Goal: Transaction & Acquisition: Purchase product/service

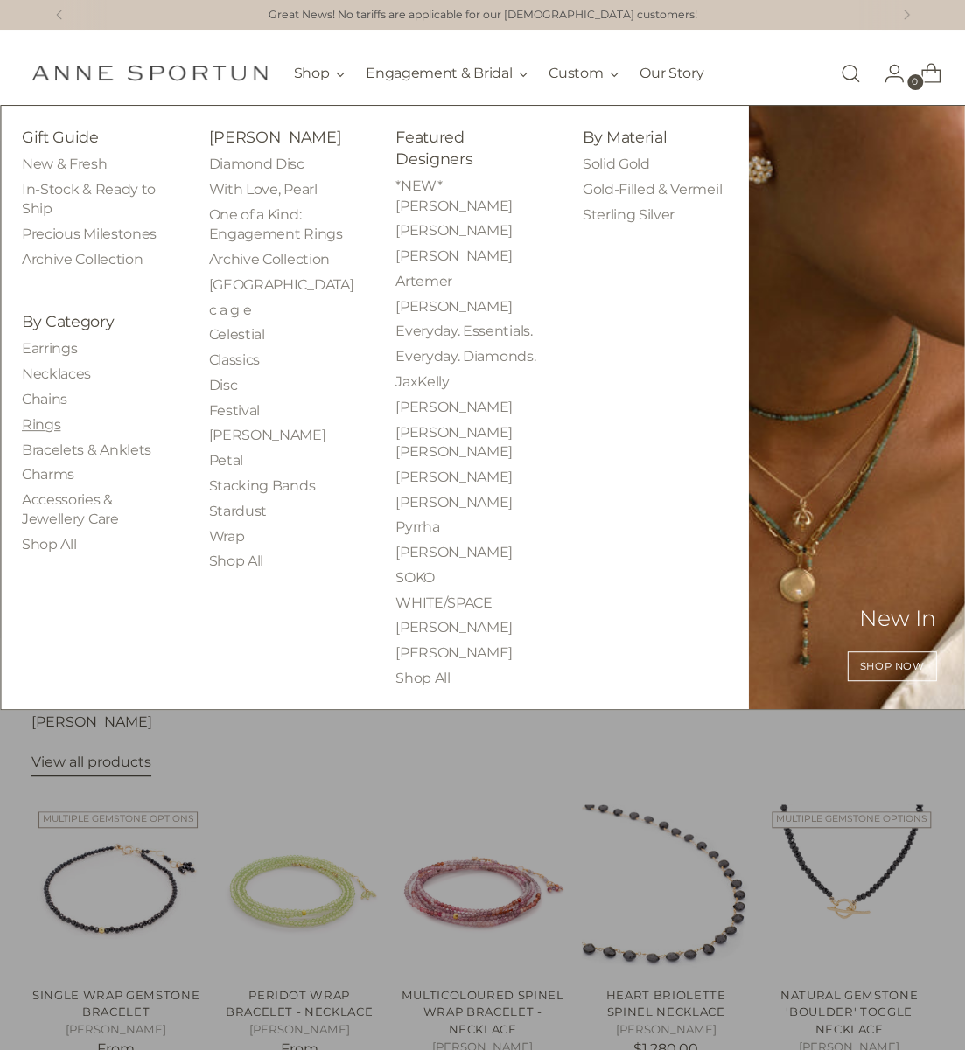
click at [37, 423] on link "Rings" at bounding box center [41, 424] width 38 height 17
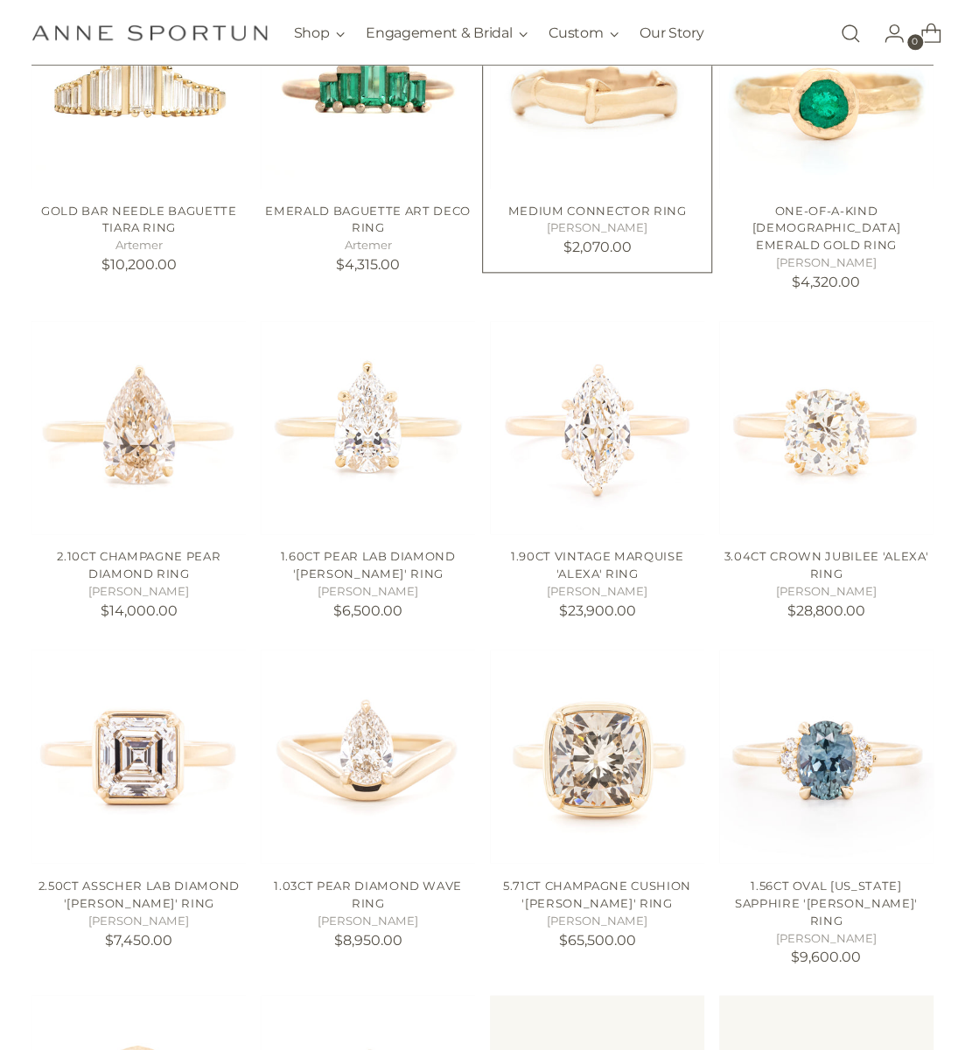
scroll to position [932, 0]
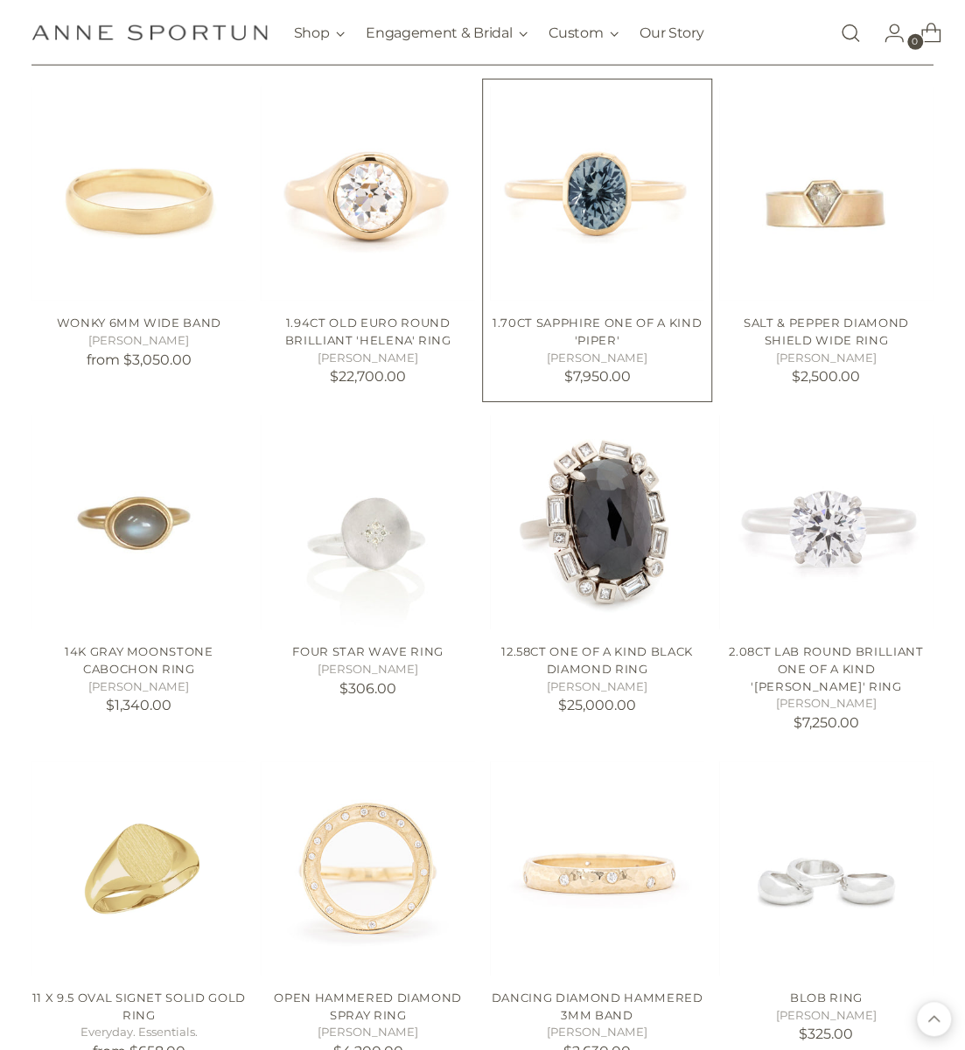
scroll to position [2487, 0]
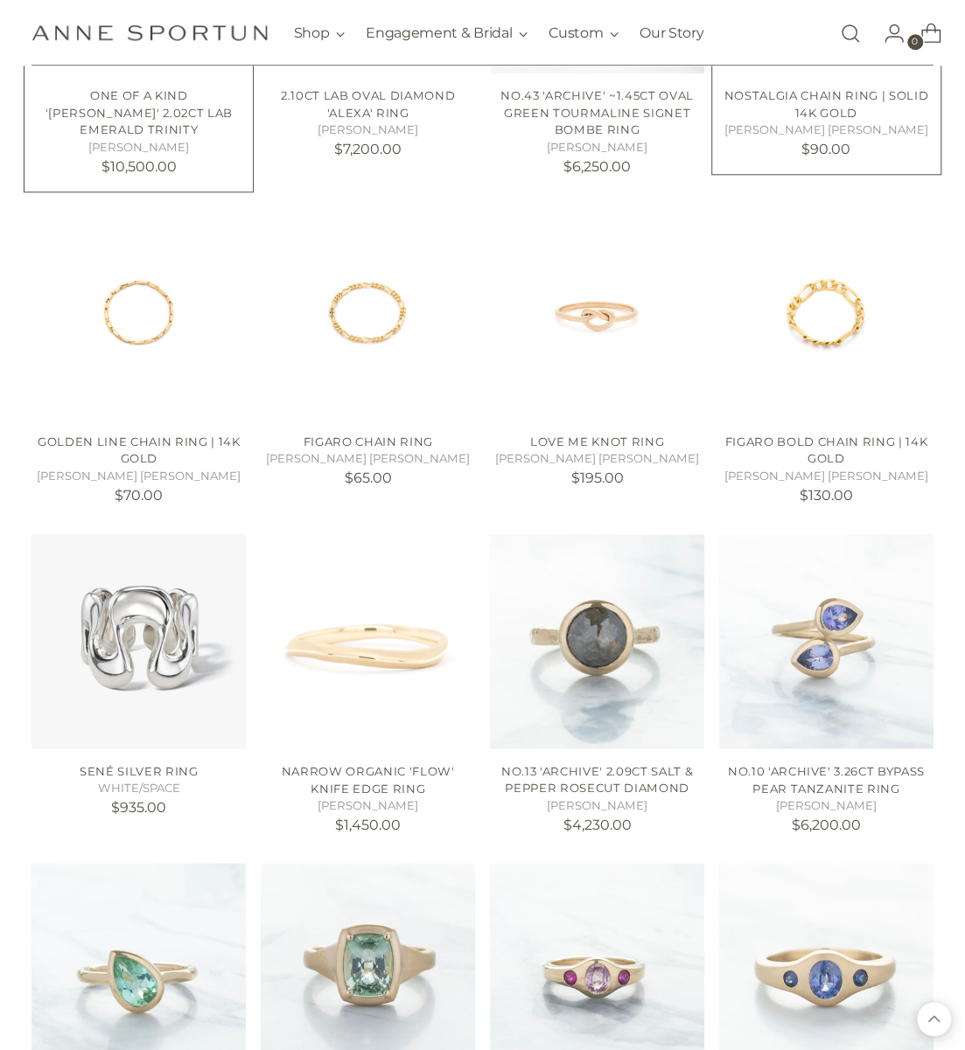
scroll to position [3731, 0]
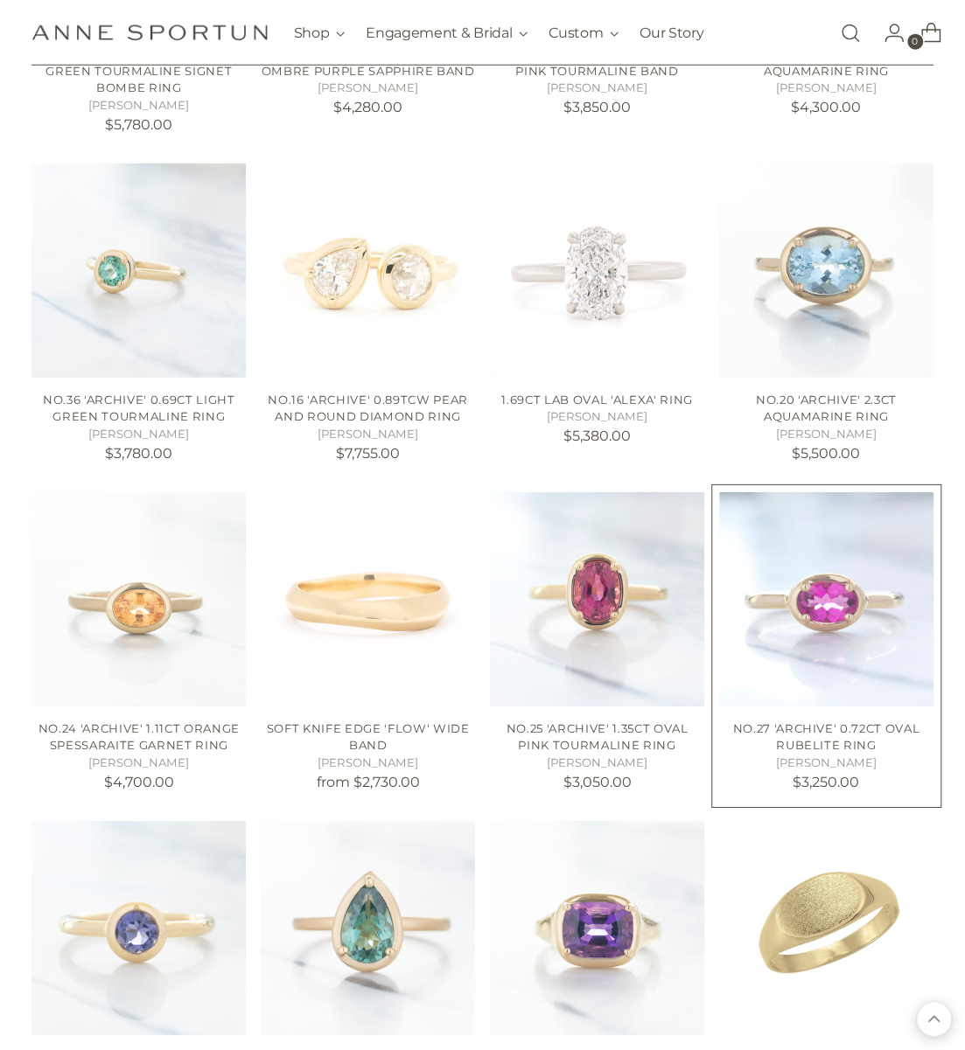
scroll to position [5053, 0]
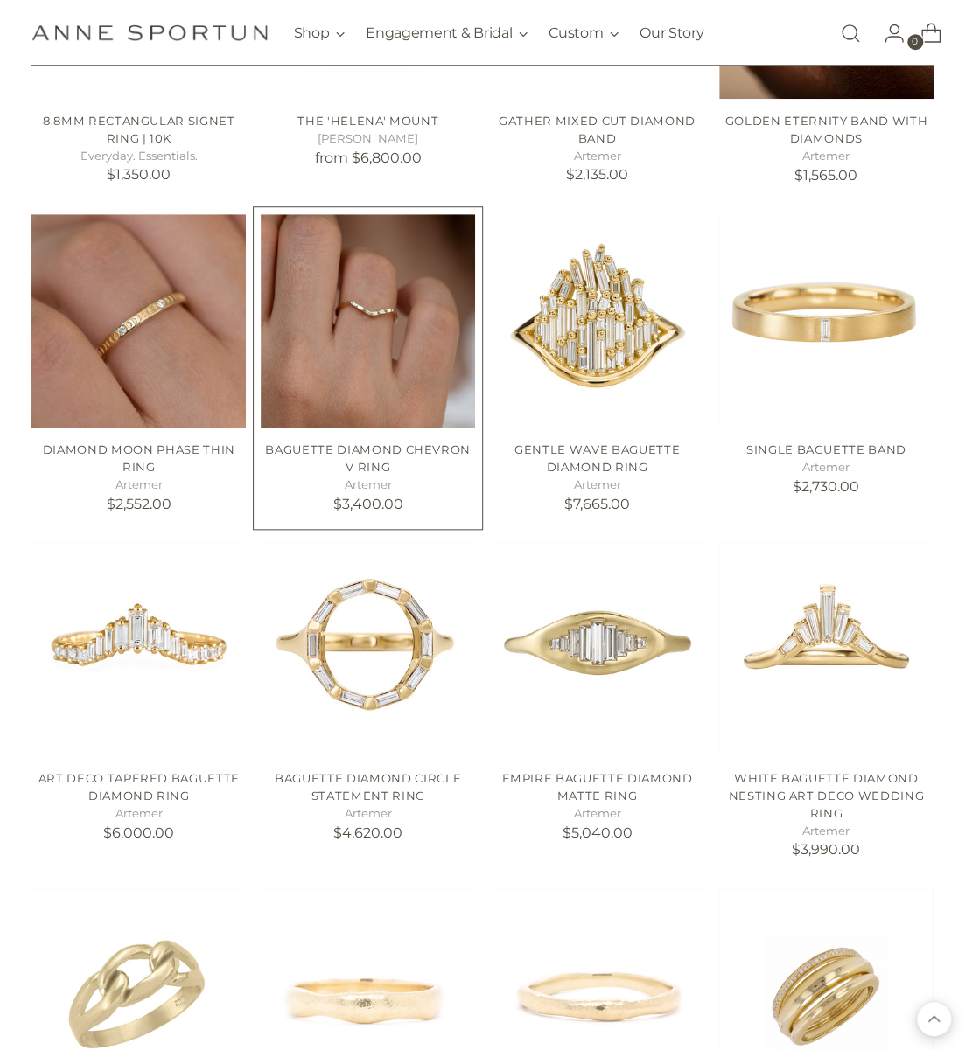
scroll to position [6453, 0]
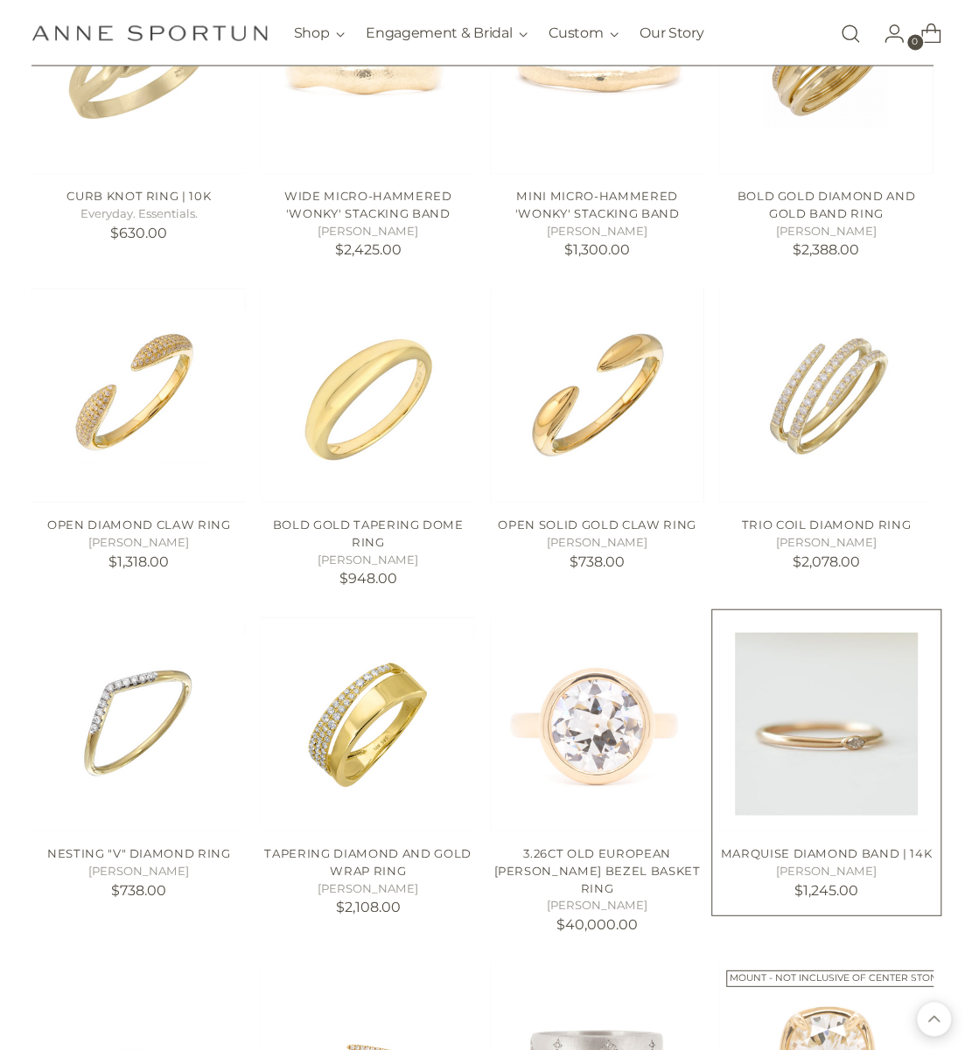
scroll to position [7307, 0]
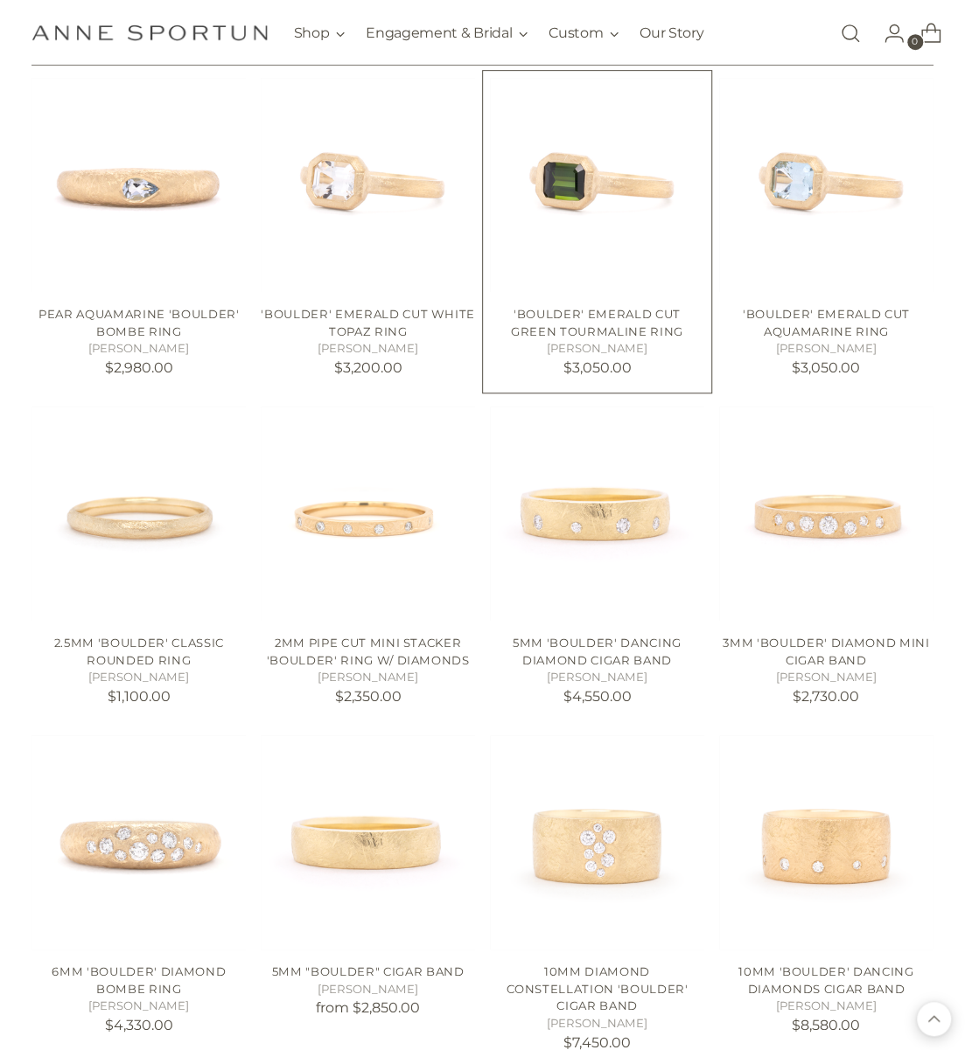
scroll to position [9095, 0]
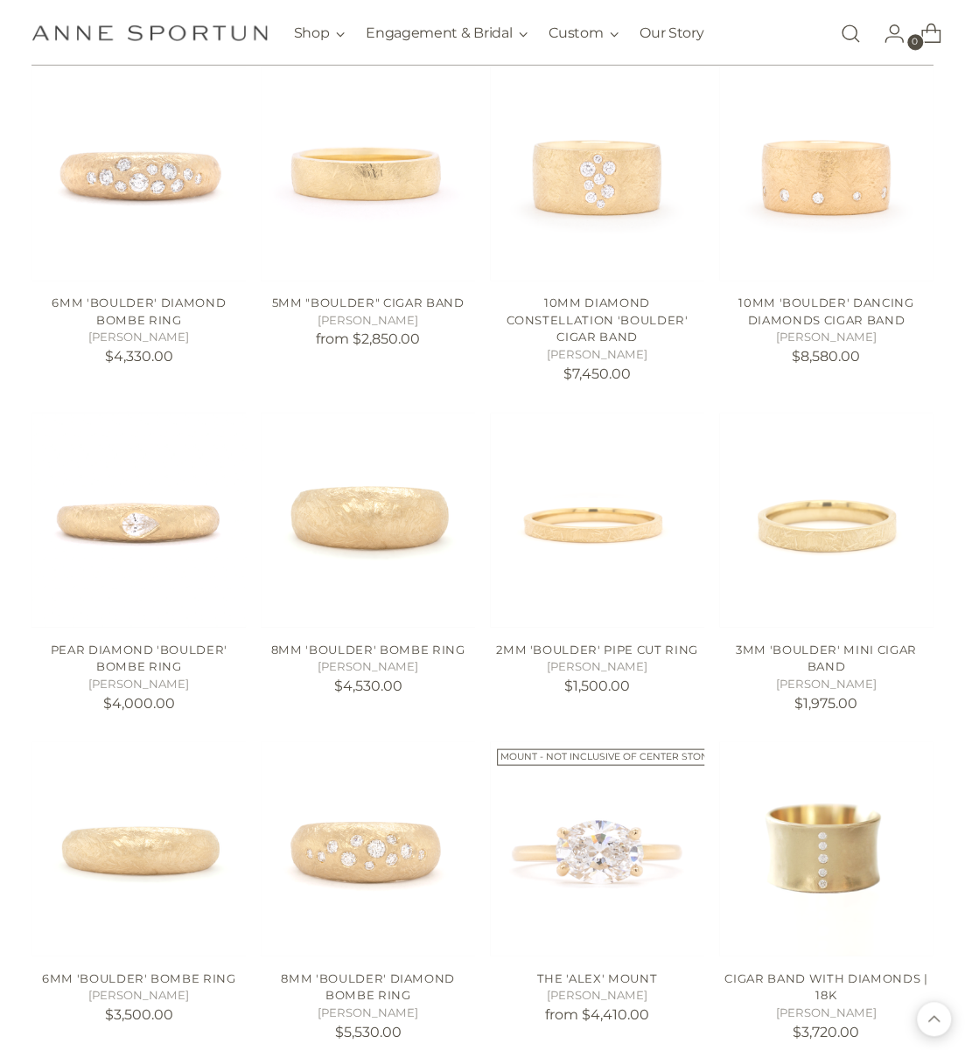
scroll to position [9717, 0]
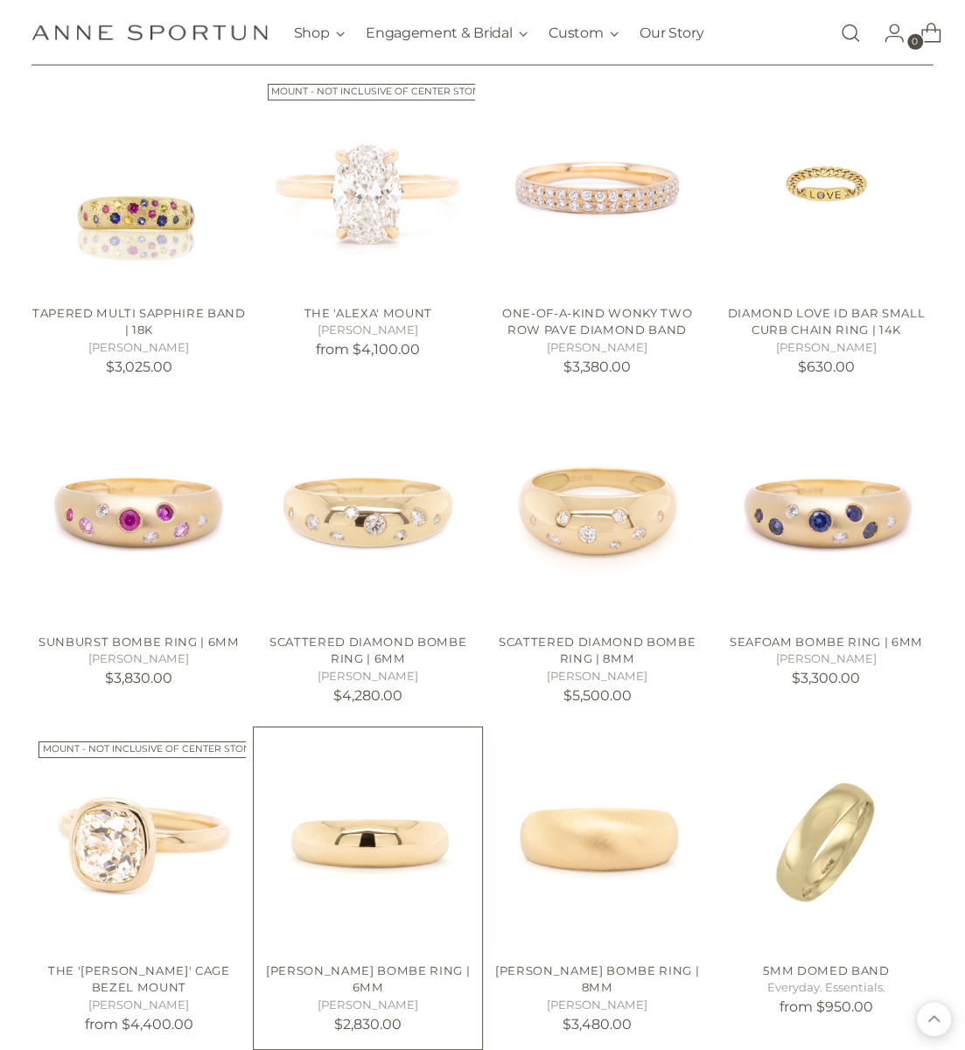
scroll to position [11505, 0]
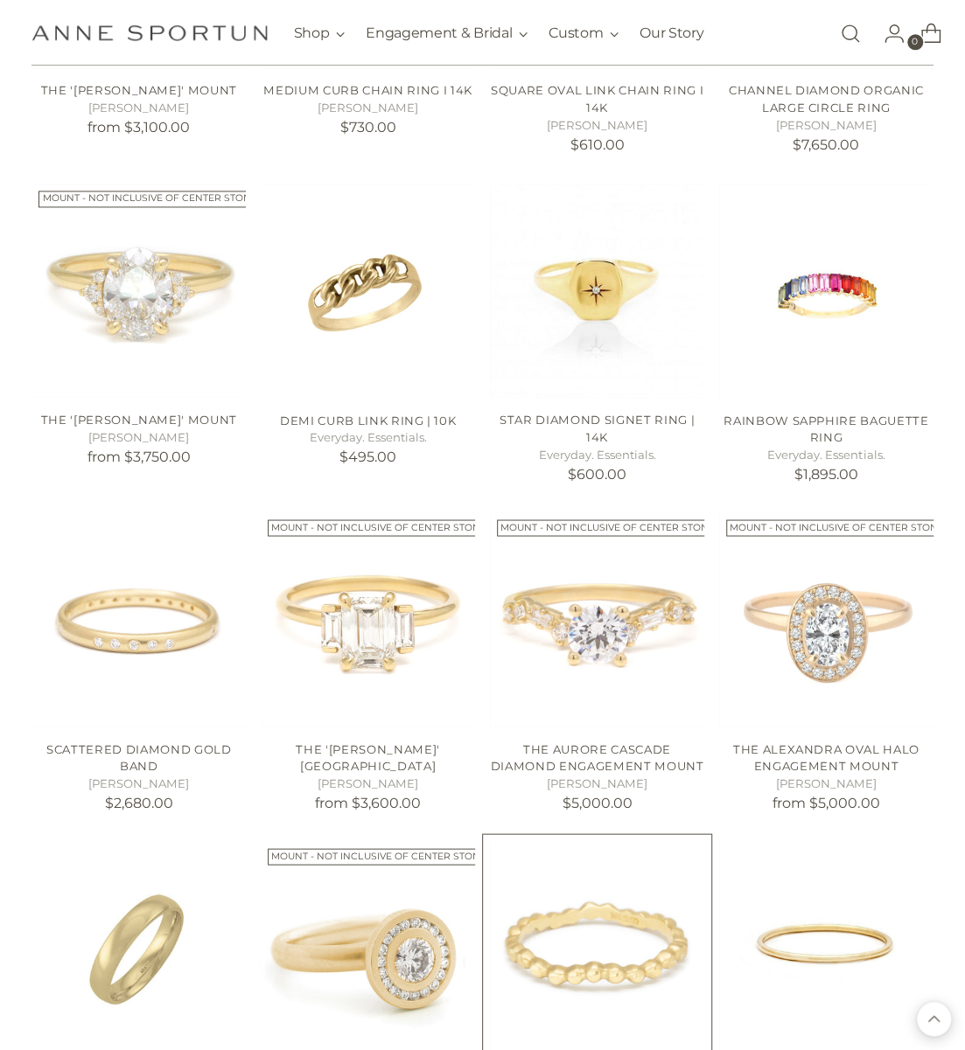
scroll to position [13060, 0]
